Goal: Navigation & Orientation: Find specific page/section

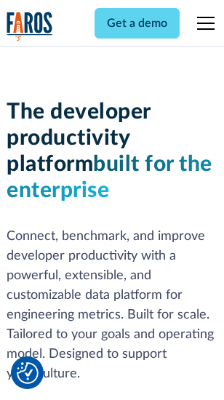
scroll to position [219, 0]
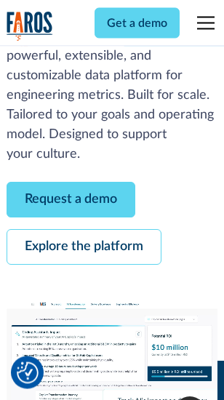
click at [71, 200] on link "Request a demo" at bounding box center [71, 200] width 129 height 36
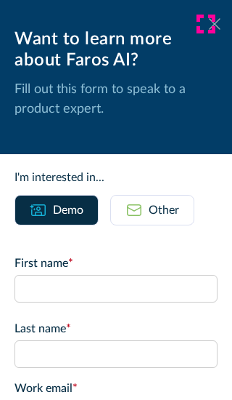
click at [209, 24] on icon at bounding box center [215, 23] width 12 height 11
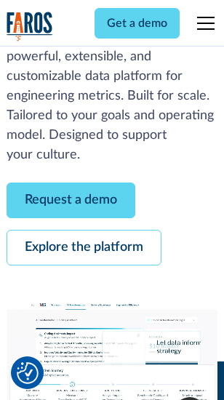
scroll to position [266, 0]
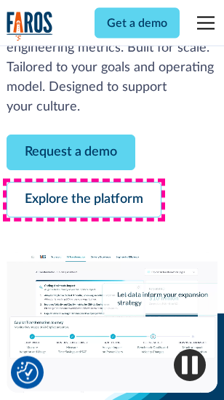
click at [84, 200] on link "Explore the platform" at bounding box center [84, 200] width 155 height 36
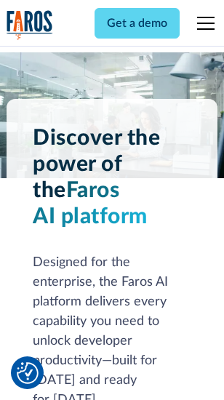
scroll to position [11072, 0]
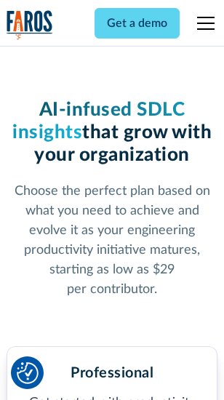
scroll to position [2308, 0]
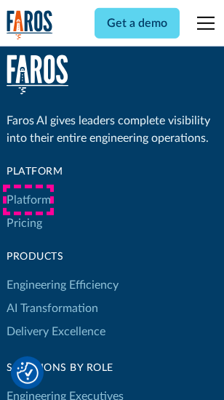
click at [28, 200] on link "Platform" at bounding box center [29, 199] width 44 height 23
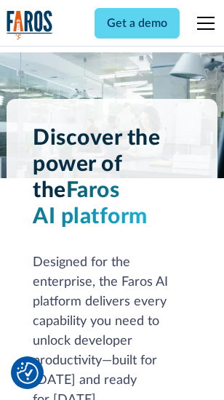
scroll to position [11538, 0]
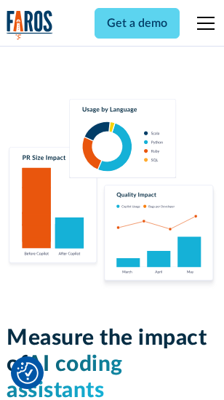
scroll to position [9075, 0]
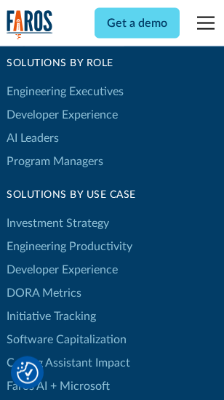
click at [44, 281] on link "DORA Metrics" at bounding box center [44, 292] width 75 height 23
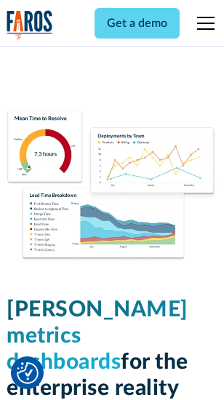
scroll to position [6437, 0]
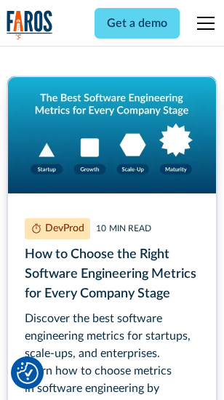
scroll to position [6535, 0]
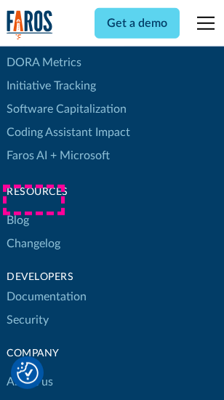
click at [33, 232] on link "Changelog" at bounding box center [34, 243] width 54 height 23
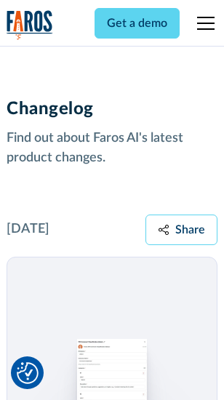
scroll to position [17819, 0]
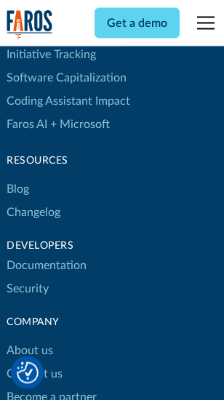
click at [29, 339] on link "About us" at bounding box center [30, 350] width 46 height 23
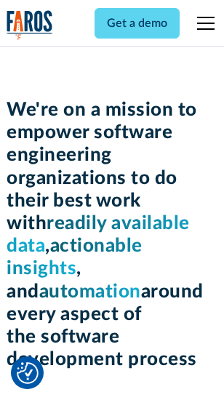
scroll to position [5030, 0]
